Goal: Transaction & Acquisition: Purchase product/service

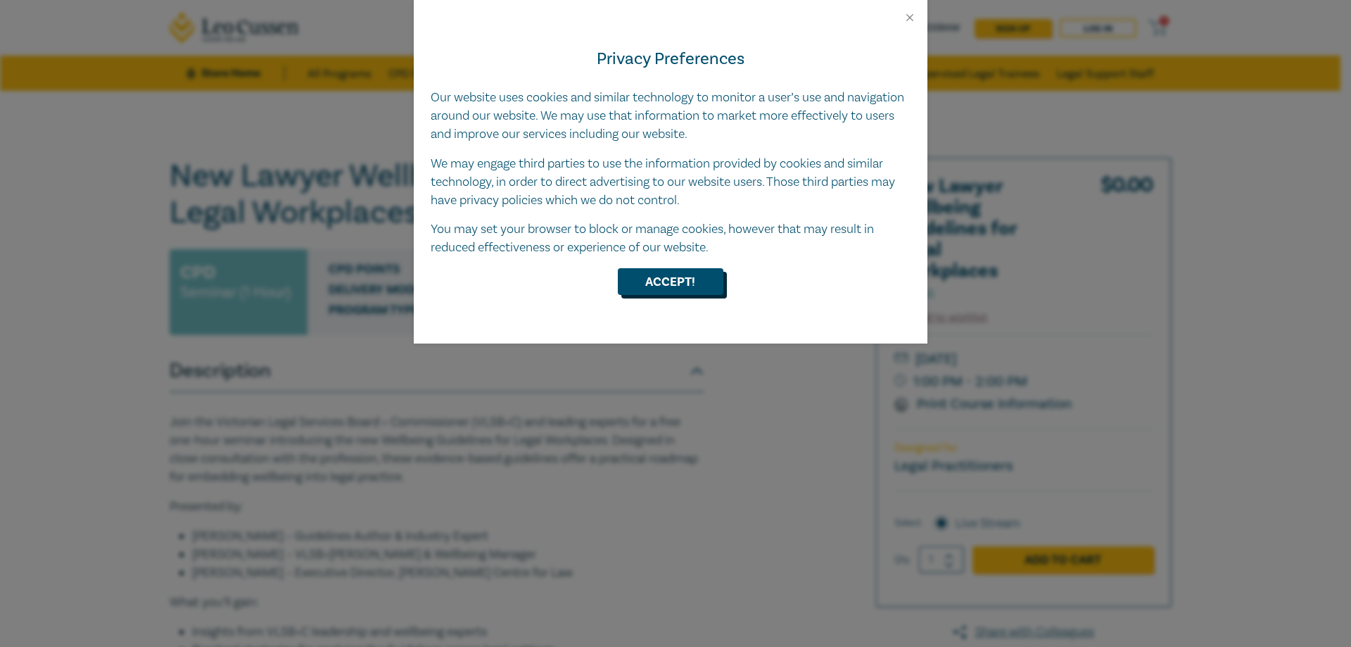
click at [684, 284] on button "Accept!" at bounding box center [671, 281] width 106 height 27
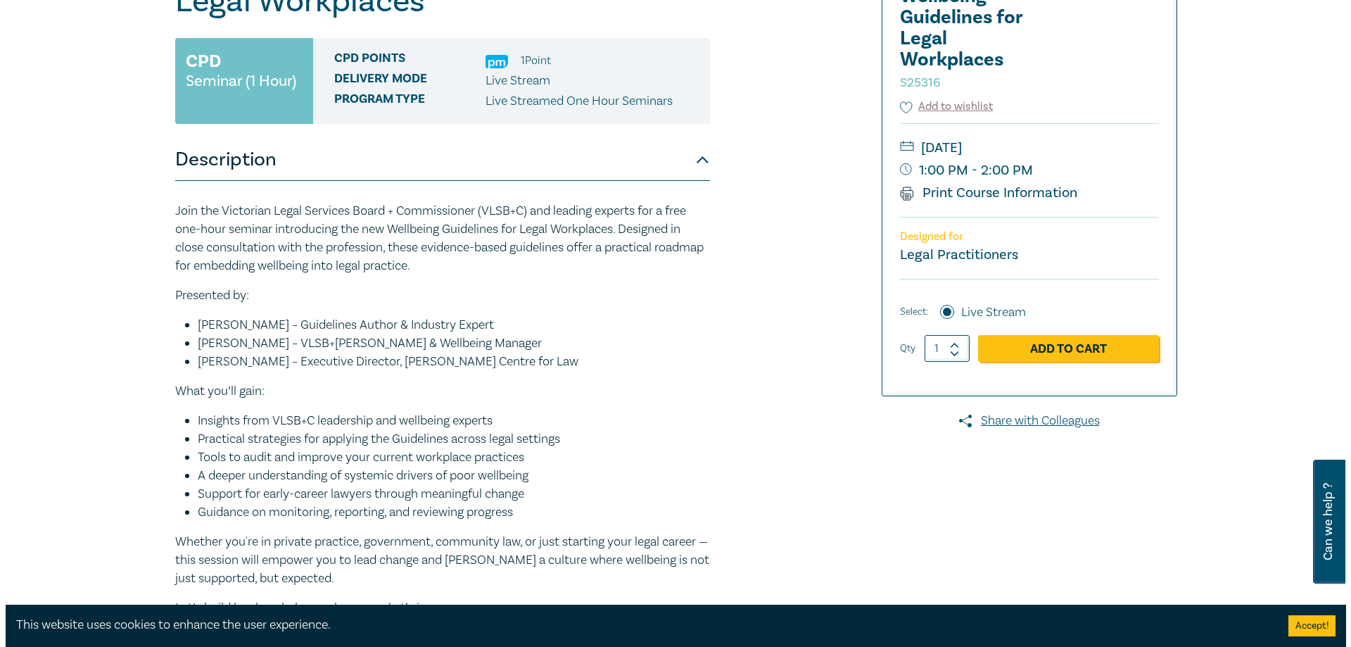
scroll to position [141, 0]
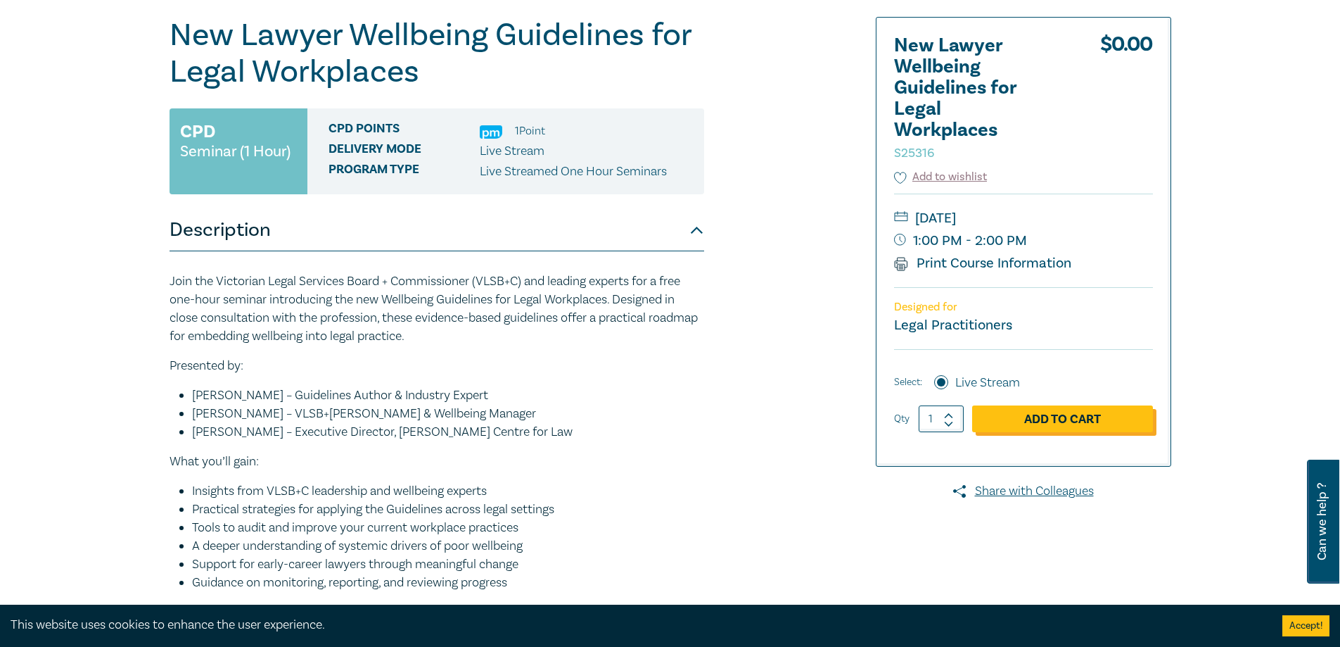
click at [1019, 418] on link "Add to Cart" at bounding box center [1062, 418] width 181 height 27
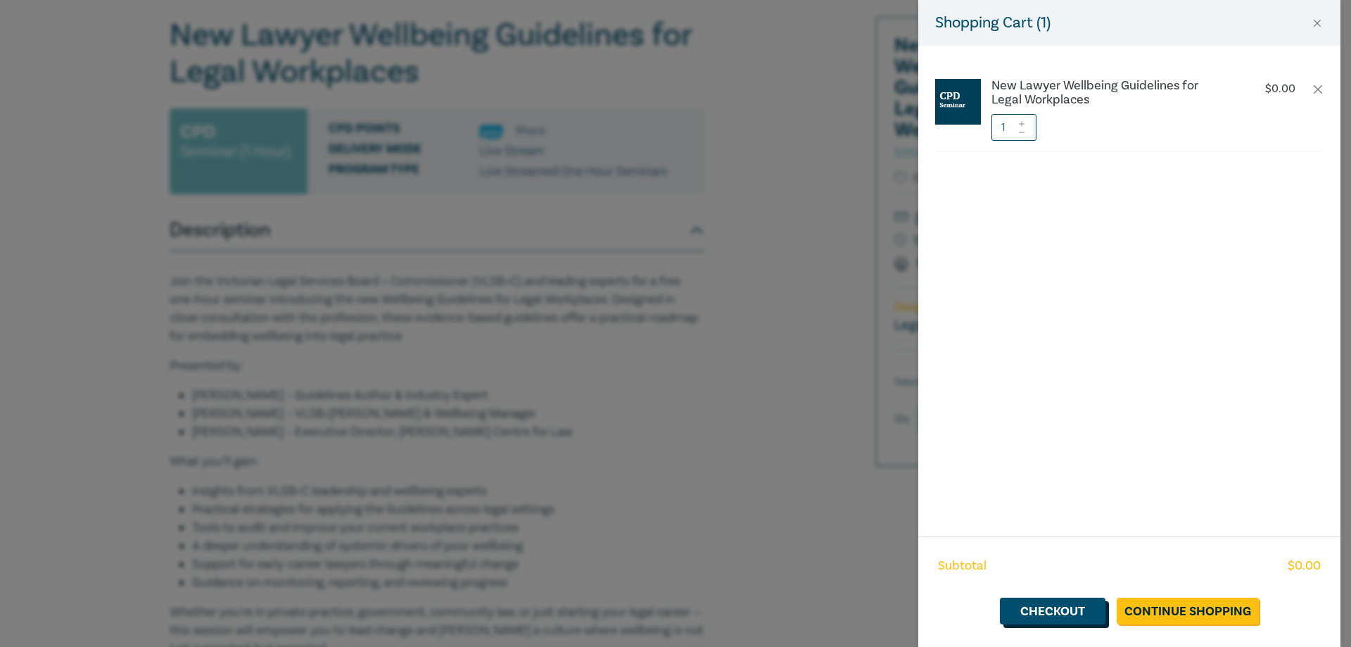
click at [1052, 609] on link "Checkout" at bounding box center [1053, 610] width 106 height 27
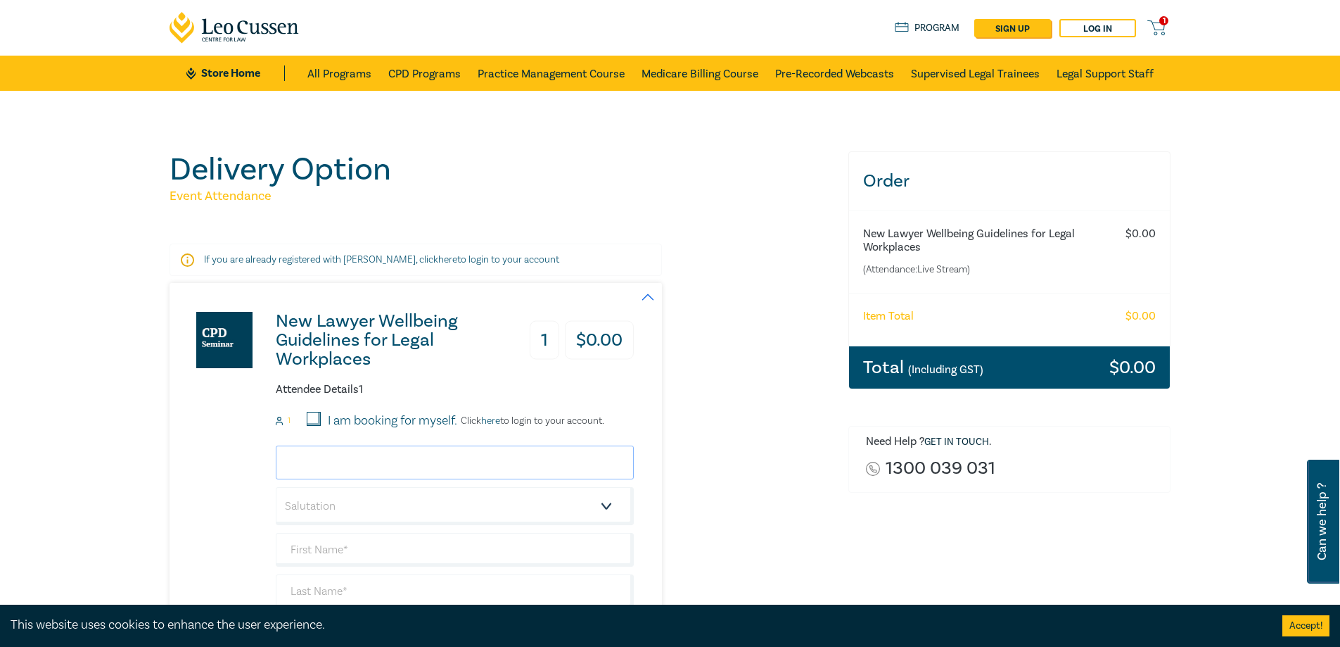
click at [341, 463] on input "email" at bounding box center [455, 462] width 358 height 34
type input "[EMAIL_ADDRESS][DOMAIN_NAME]"
click at [379, 500] on select "Salutation Mr. Mrs. Ms. Miss Dr. Prof. Other" at bounding box center [455, 506] width 358 height 38
select select "Ms."
click at [276, 487] on select "Salutation Mr. Mrs. Ms. Miss Dr. Prof. Other" at bounding box center [455, 506] width 358 height 38
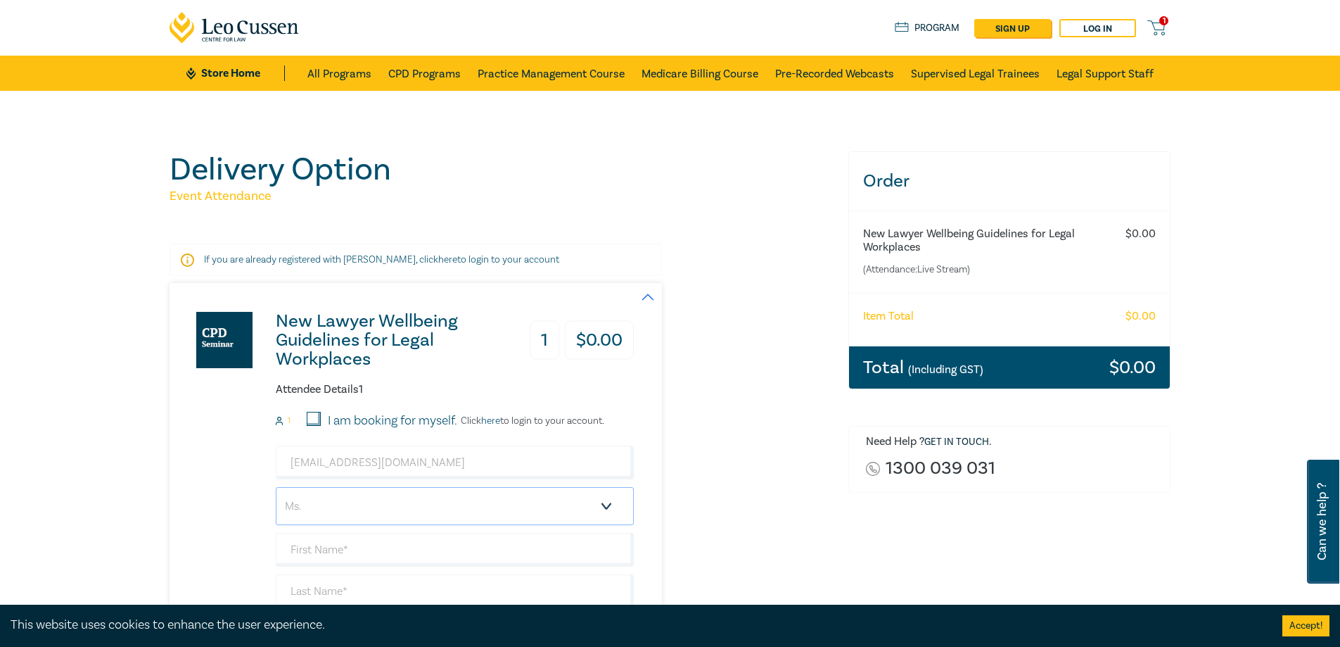
scroll to position [141, 0]
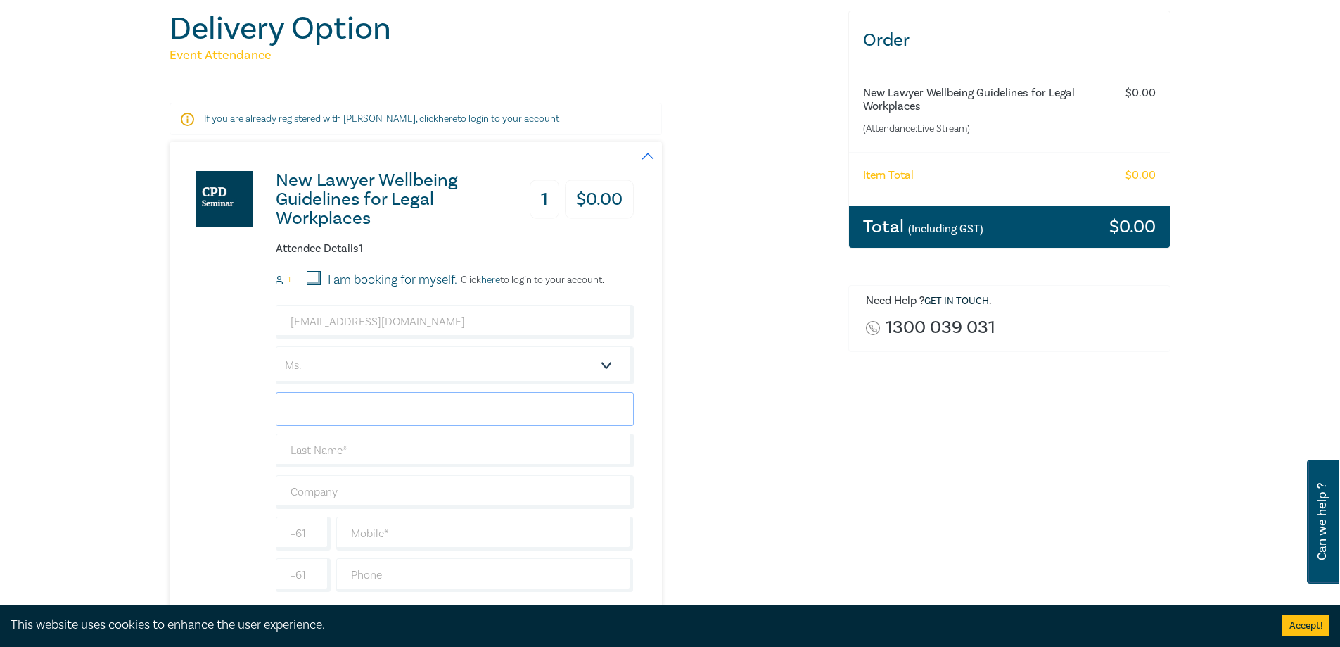
click at [329, 409] on input "text" at bounding box center [455, 409] width 358 height 34
click at [440, 117] on p "If you are already registered with Leo Cussen, click here to login to your acco…" at bounding box center [416, 119] width 424 height 14
click at [347, 392] on input "text" at bounding box center [455, 409] width 358 height 34
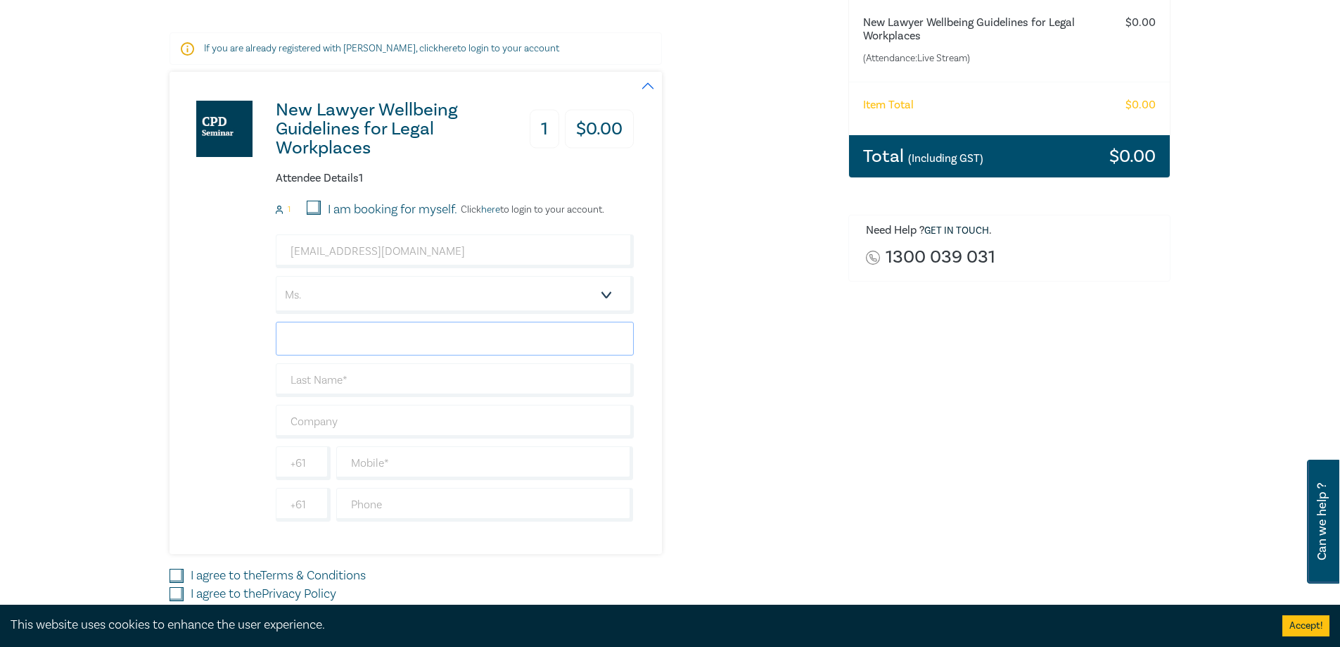
scroll to position [281, 0]
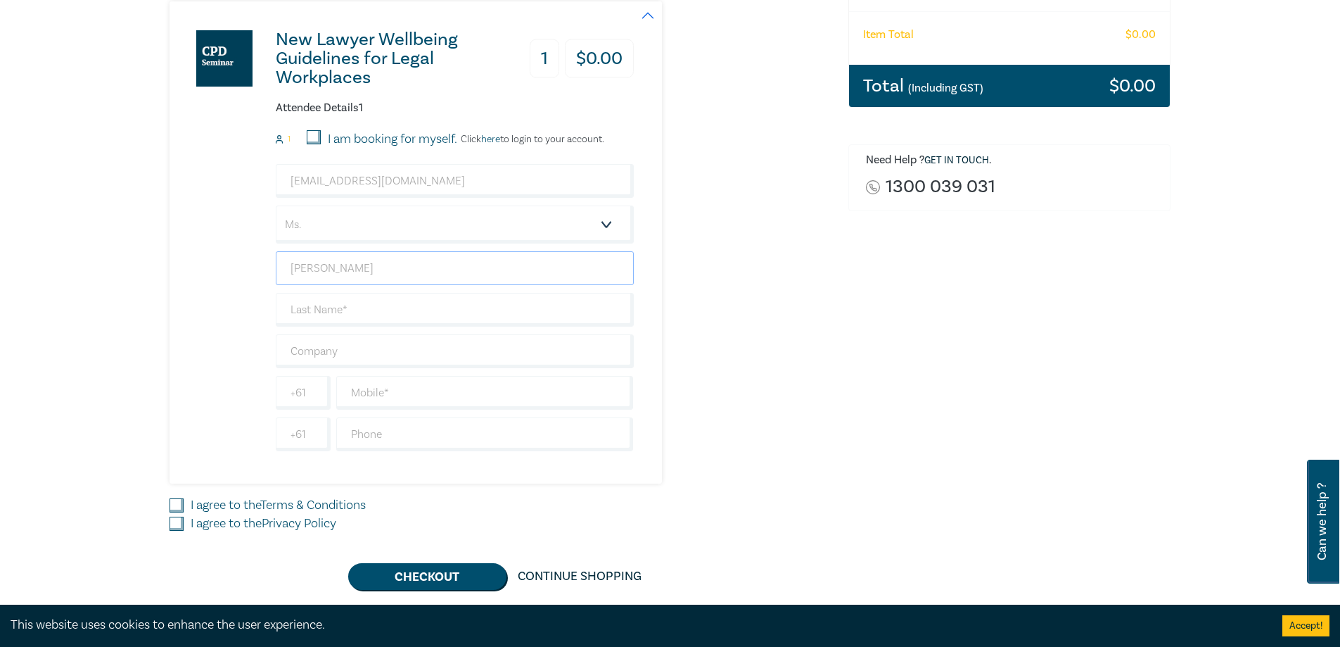
type input "[PERSON_NAME]"
type input "l"
type input "[PERSON_NAME]"
type input "Forte Family Lawyers"
type input "0434480910"
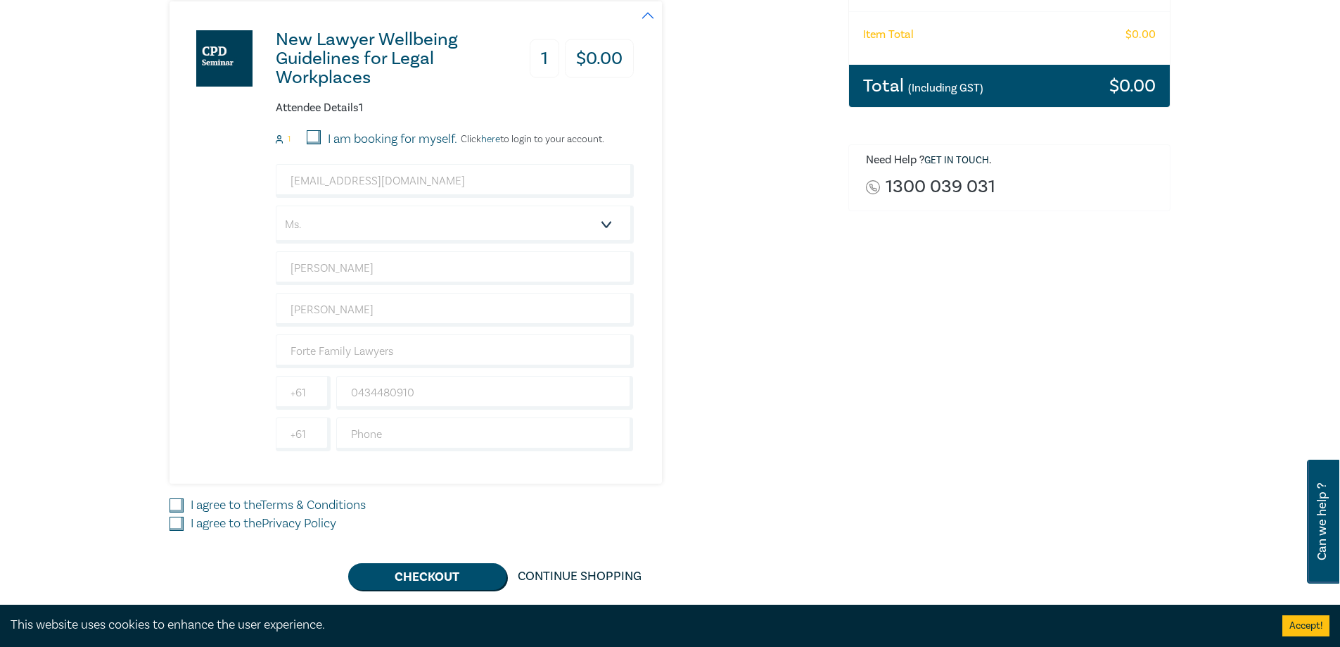
click at [179, 501] on input "I agree to the Terms & Conditions" at bounding box center [177, 505] width 14 height 14
checkbox input "true"
click at [179, 524] on input "I agree to the Privacy Policy" at bounding box center [177, 523] width 14 height 14
checkbox input "true"
click at [410, 573] on button "Checkout" at bounding box center [427, 576] width 158 height 27
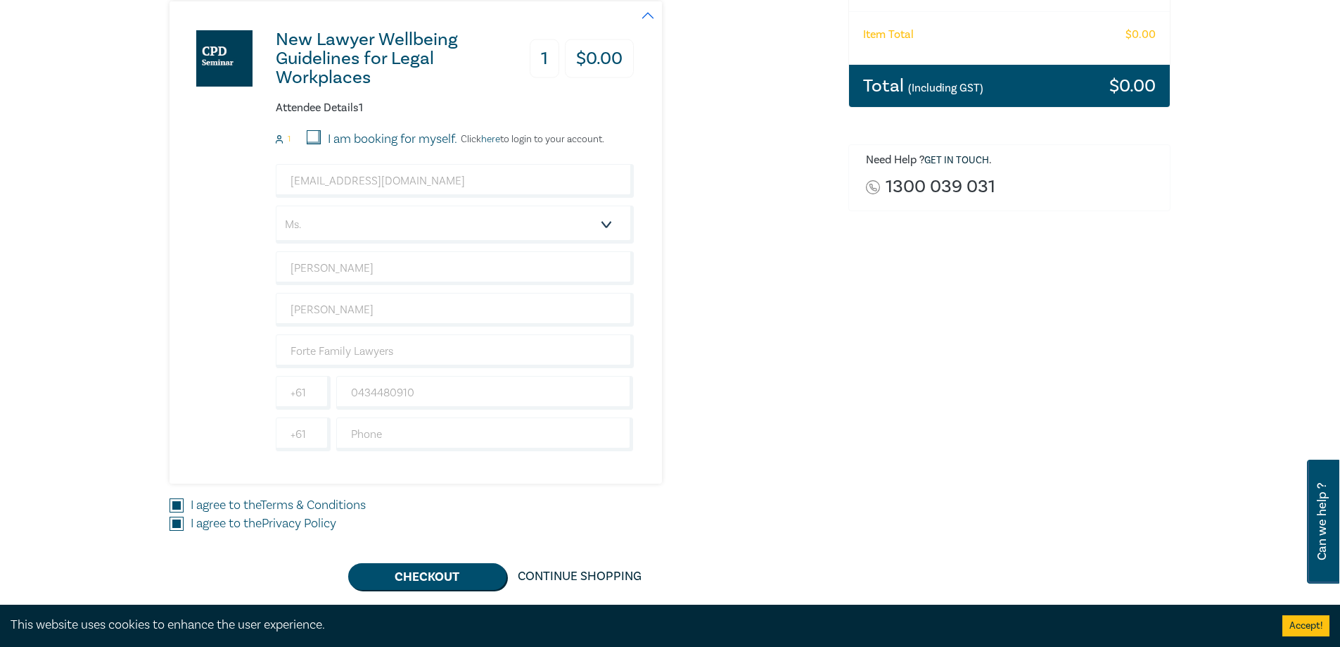
scroll to position [0, 0]
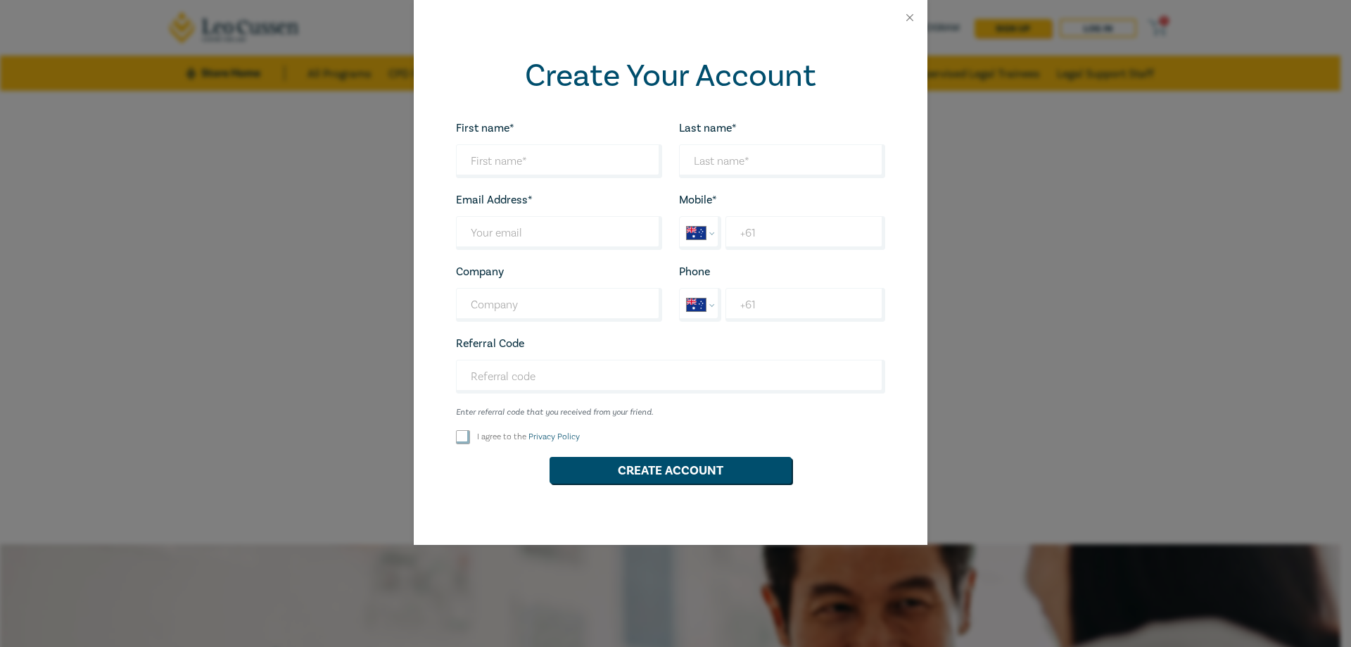
select select "AU"
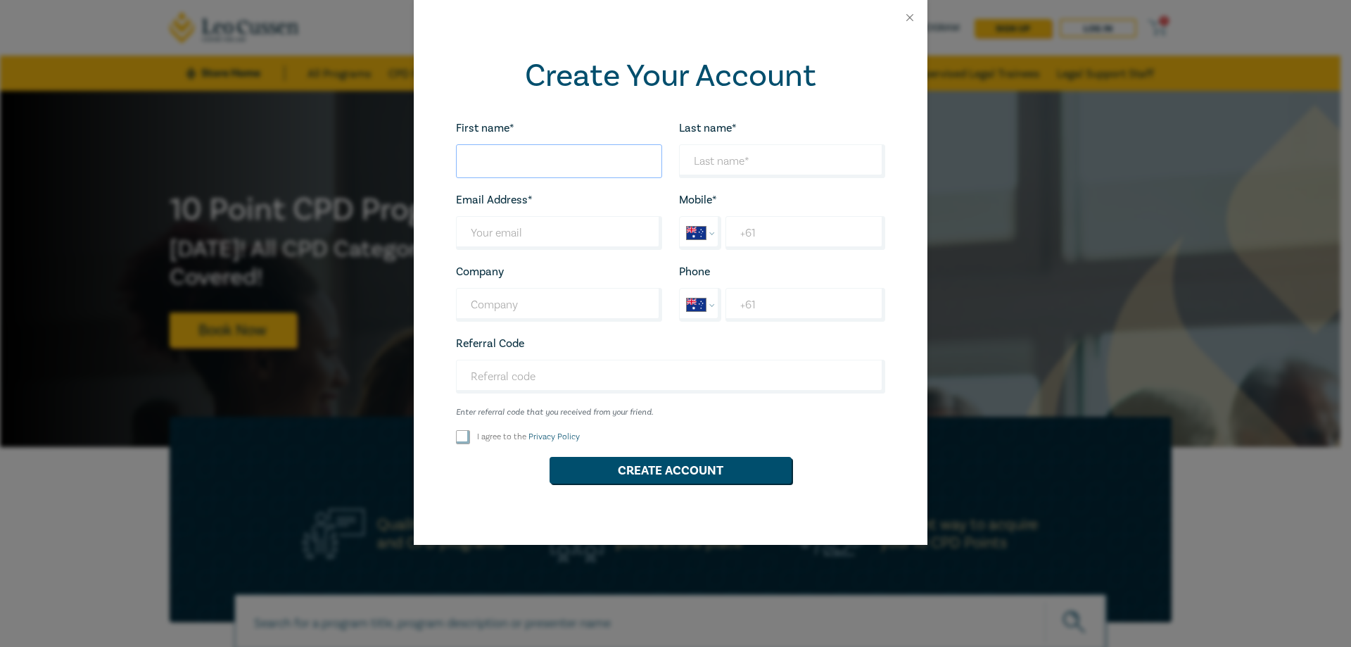
click at [528, 165] on input "First name*" at bounding box center [559, 161] width 206 height 34
click at [549, 167] on input "First name*" at bounding box center [559, 161] width 206 height 34
type input "[PERSON_NAME]"
type input "[EMAIL_ADDRESS][DOMAIN_NAME]"
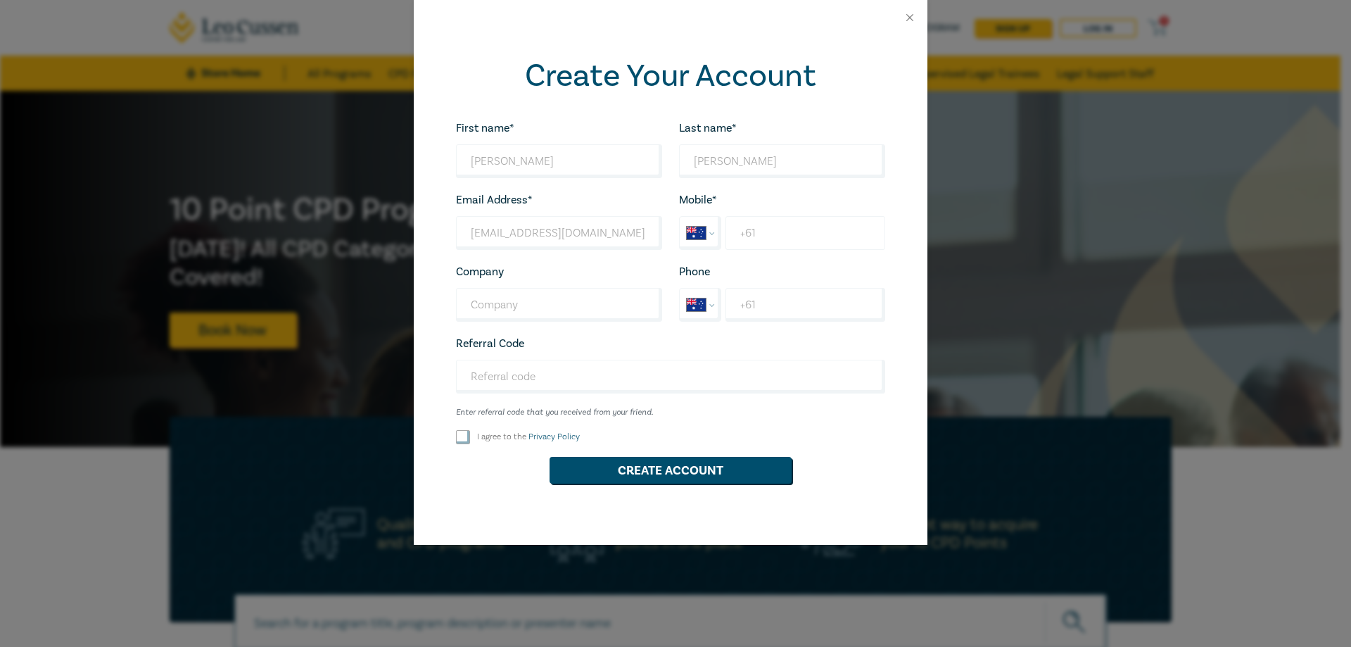
click at [811, 236] on input "+61" at bounding box center [804, 233] width 159 height 34
type input "[PHONE_NUMBER]"
click at [504, 285] on div "Company Looks good!" at bounding box center [558, 291] width 223 height 59
click at [507, 297] on input "Company" at bounding box center [559, 305] width 206 height 34
type input "Forte Family Lawyers"
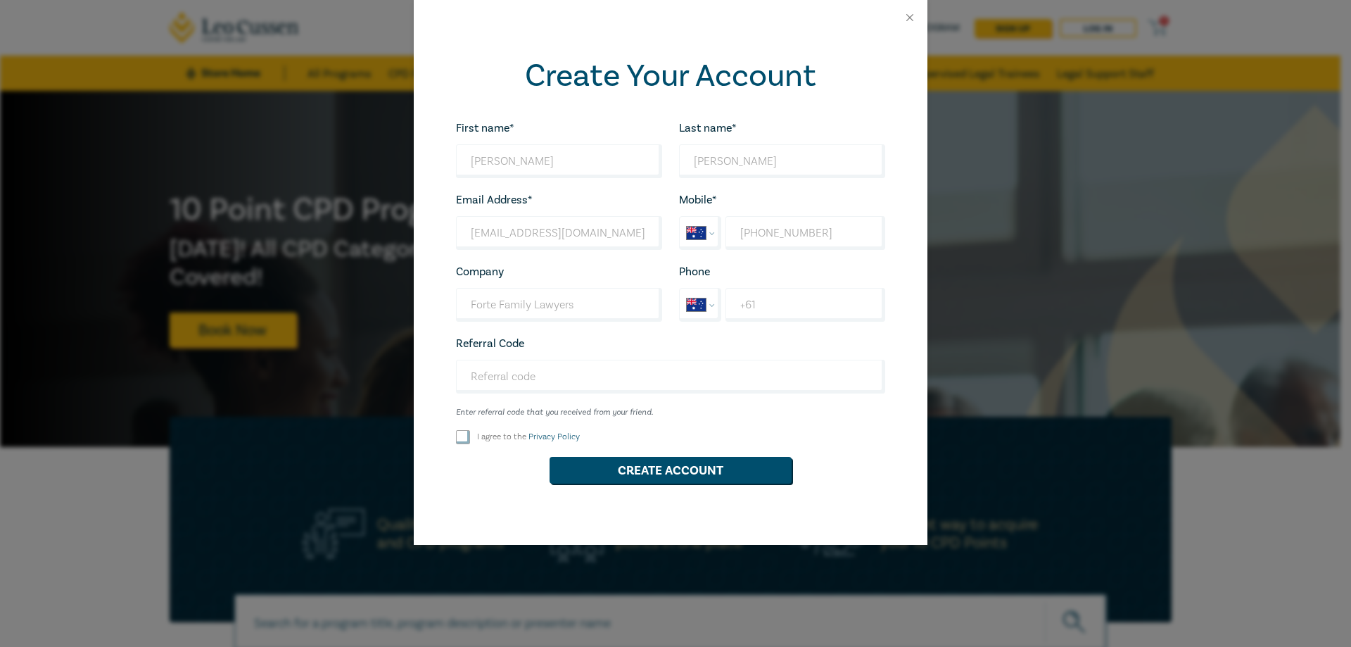
click at [462, 440] on input "I agree to the Privacy Policy" at bounding box center [463, 437] width 14 height 14
checkbox input "true"
click at [692, 467] on button "Create Account" at bounding box center [670, 470] width 242 height 27
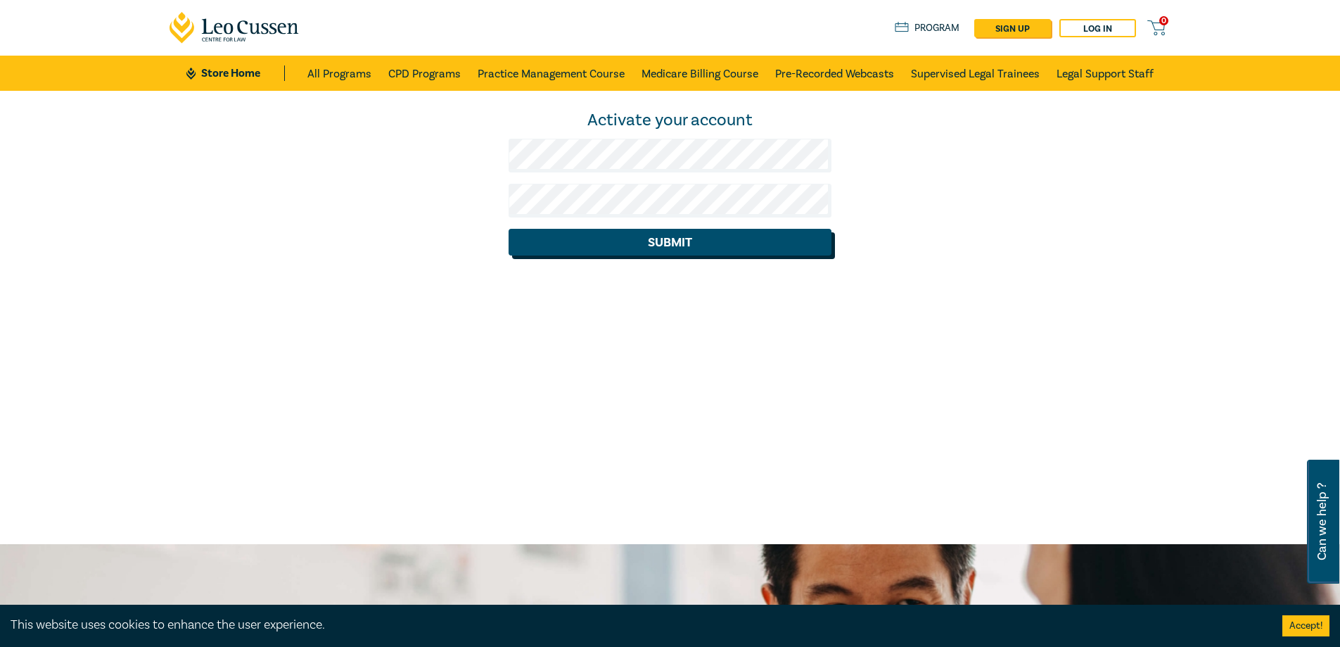
click at [532, 230] on button "Submit" at bounding box center [670, 242] width 323 height 27
